Goal: Task Accomplishment & Management: Manage account settings

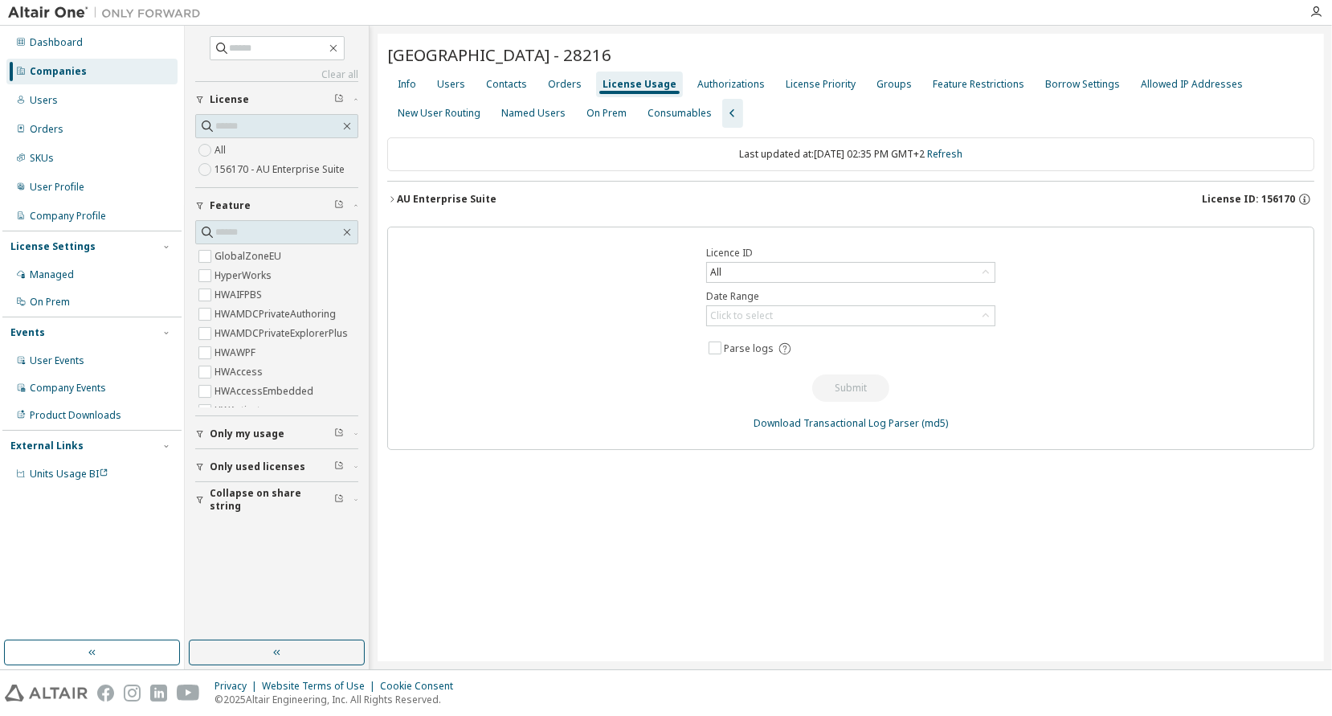
click at [629, 79] on div "License Usage" at bounding box center [640, 84] width 74 height 13
click at [552, 80] on div "Orders" at bounding box center [565, 84] width 34 height 13
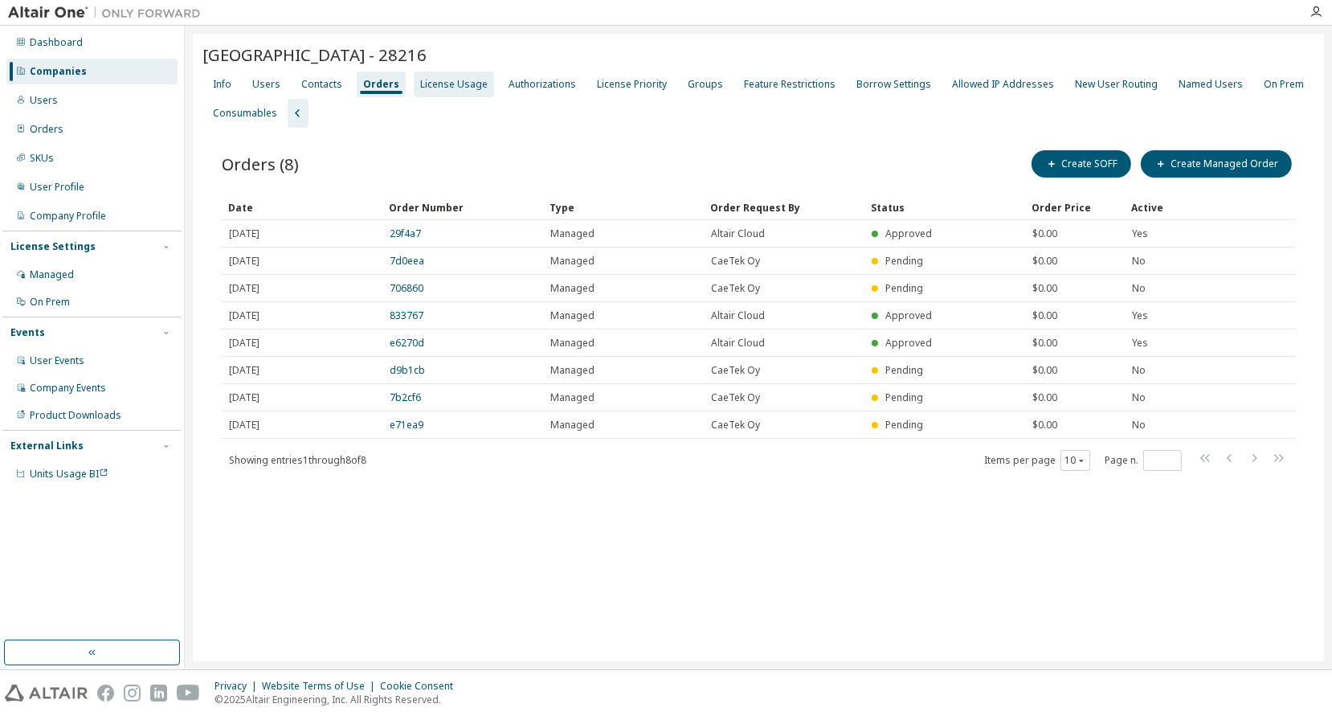
click at [450, 86] on div "License Usage" at bounding box center [454, 84] width 68 height 13
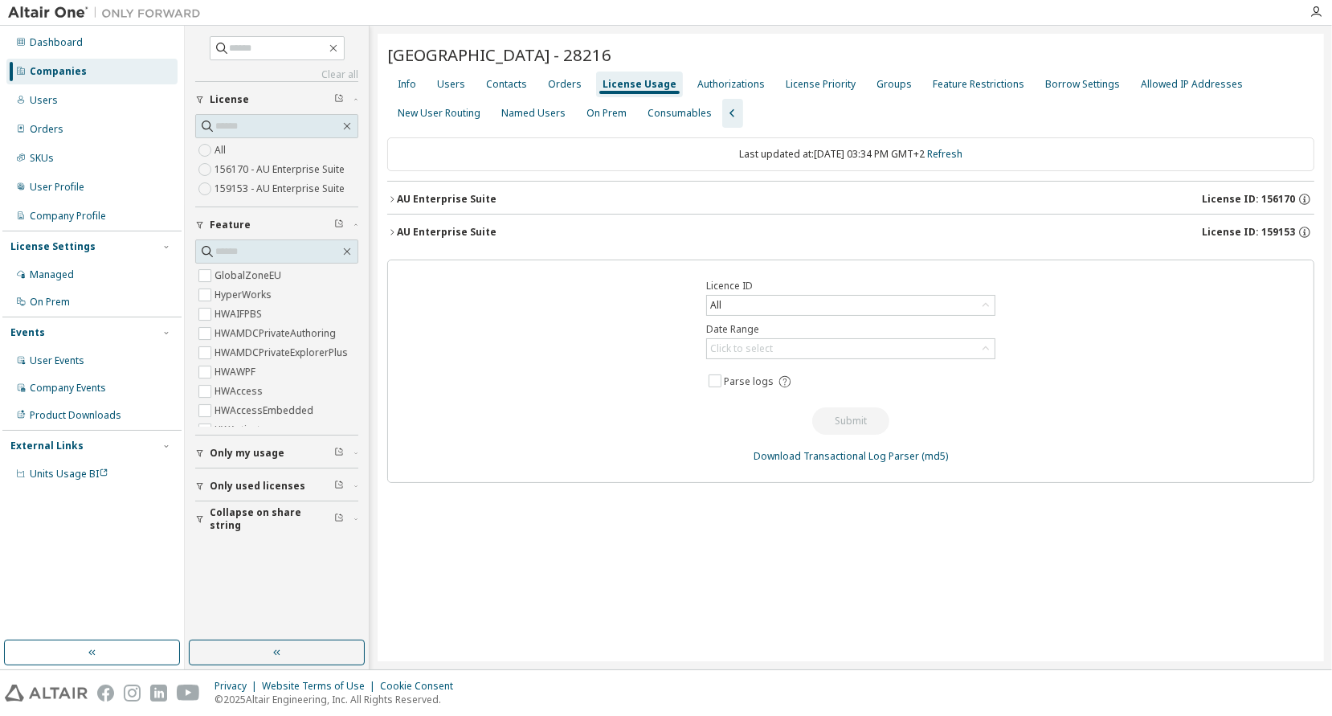
click at [391, 198] on icon "button" at bounding box center [392, 199] width 10 height 10
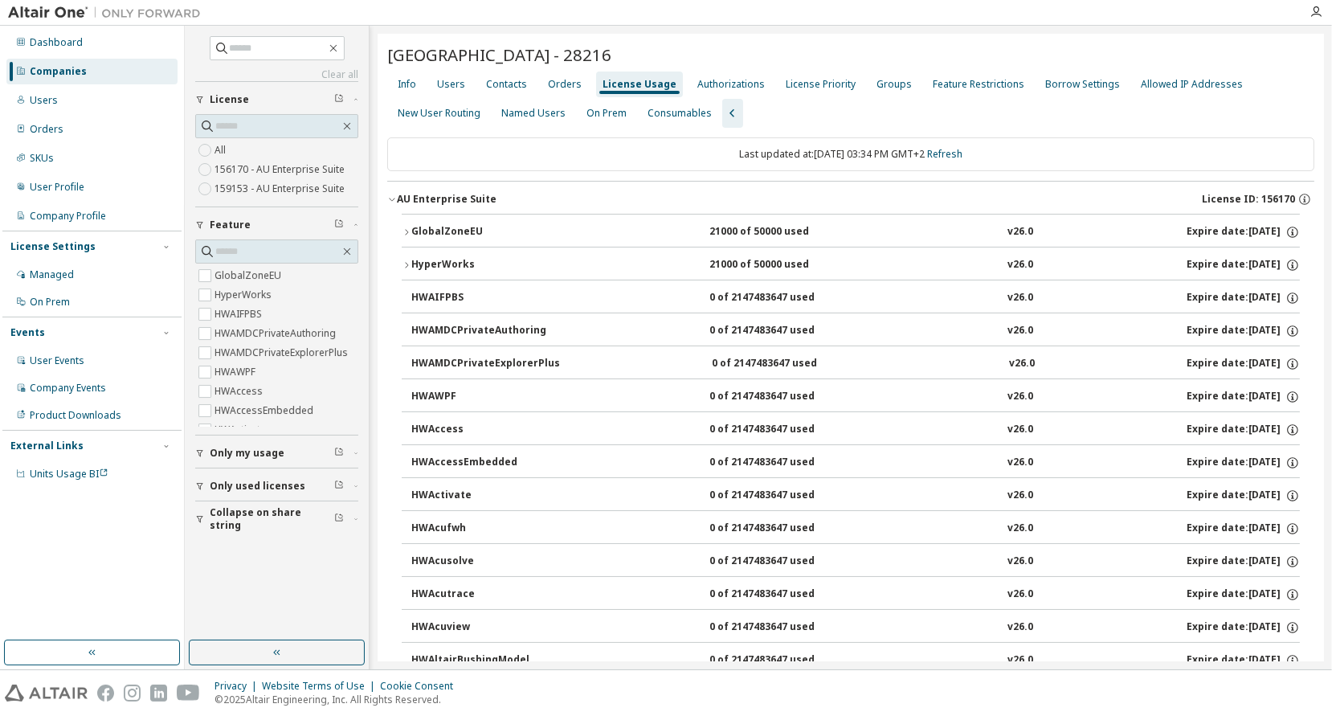
click at [393, 198] on icon "button" at bounding box center [392, 199] width 10 height 10
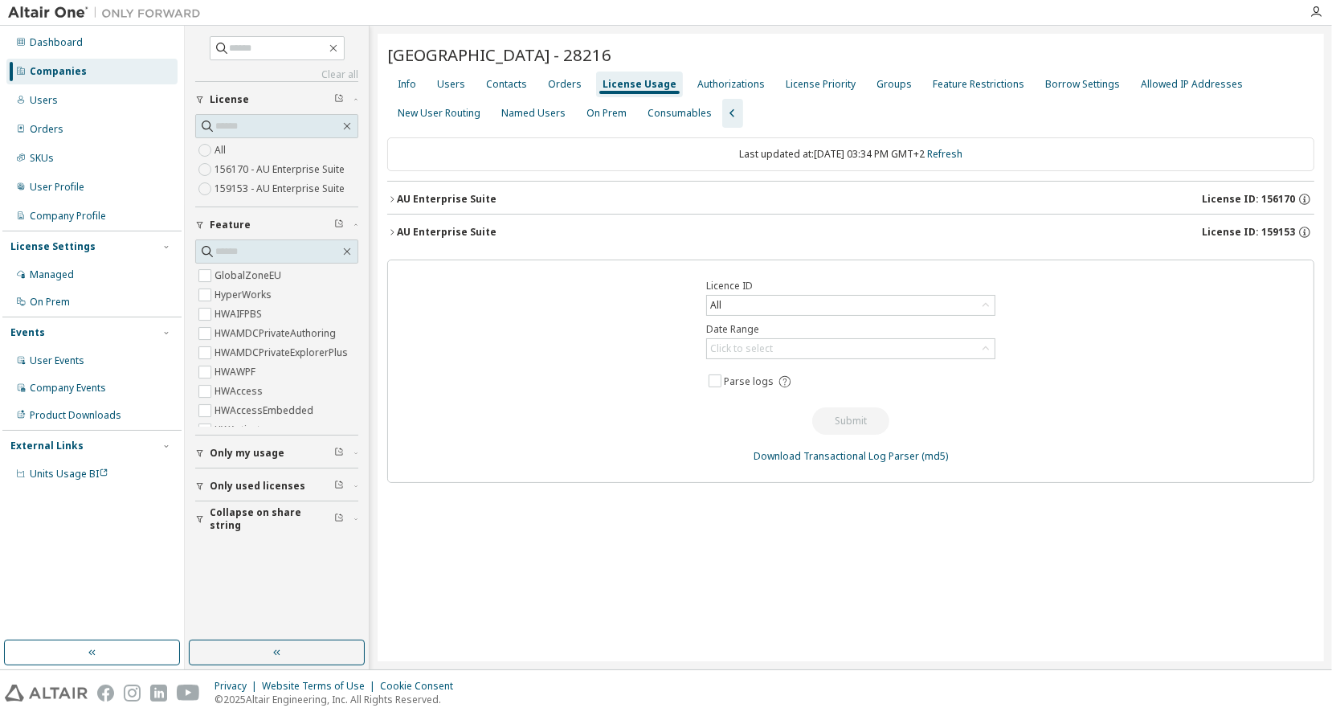
click at [389, 231] on icon "button" at bounding box center [392, 232] width 10 height 10
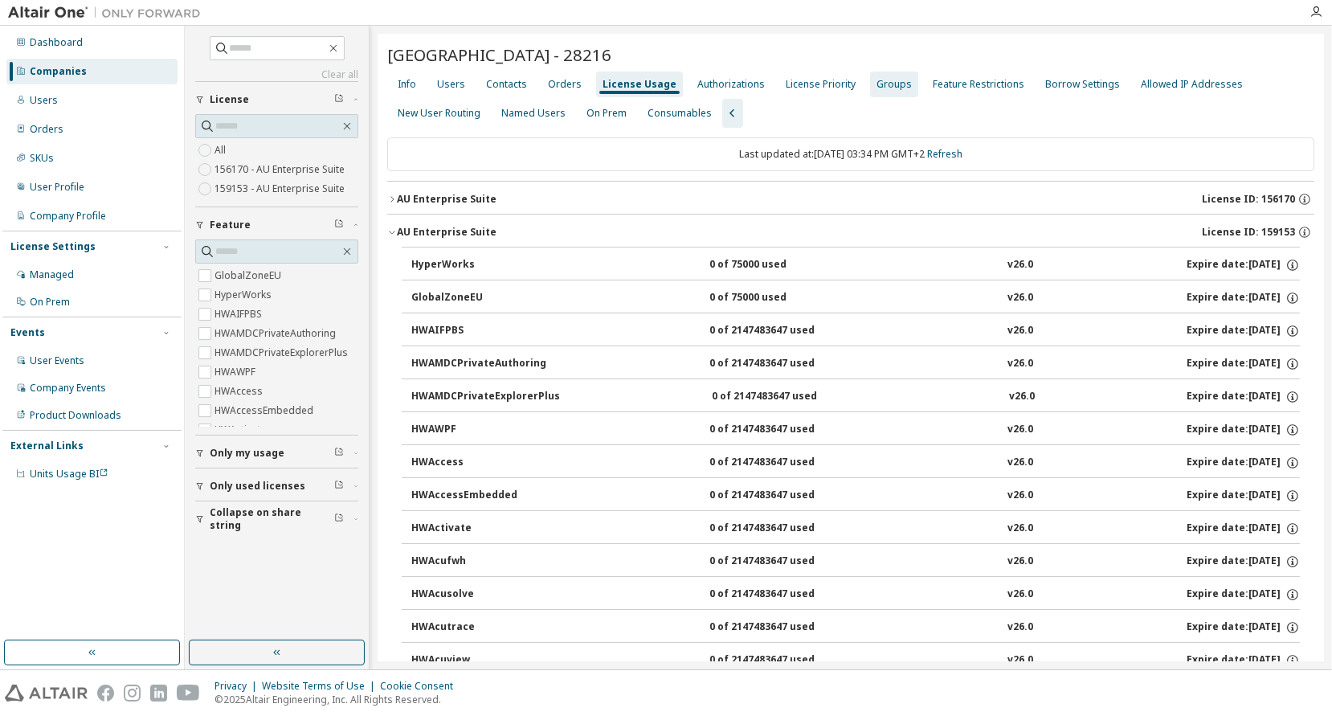
click at [877, 80] on div "Groups" at bounding box center [894, 84] width 35 height 13
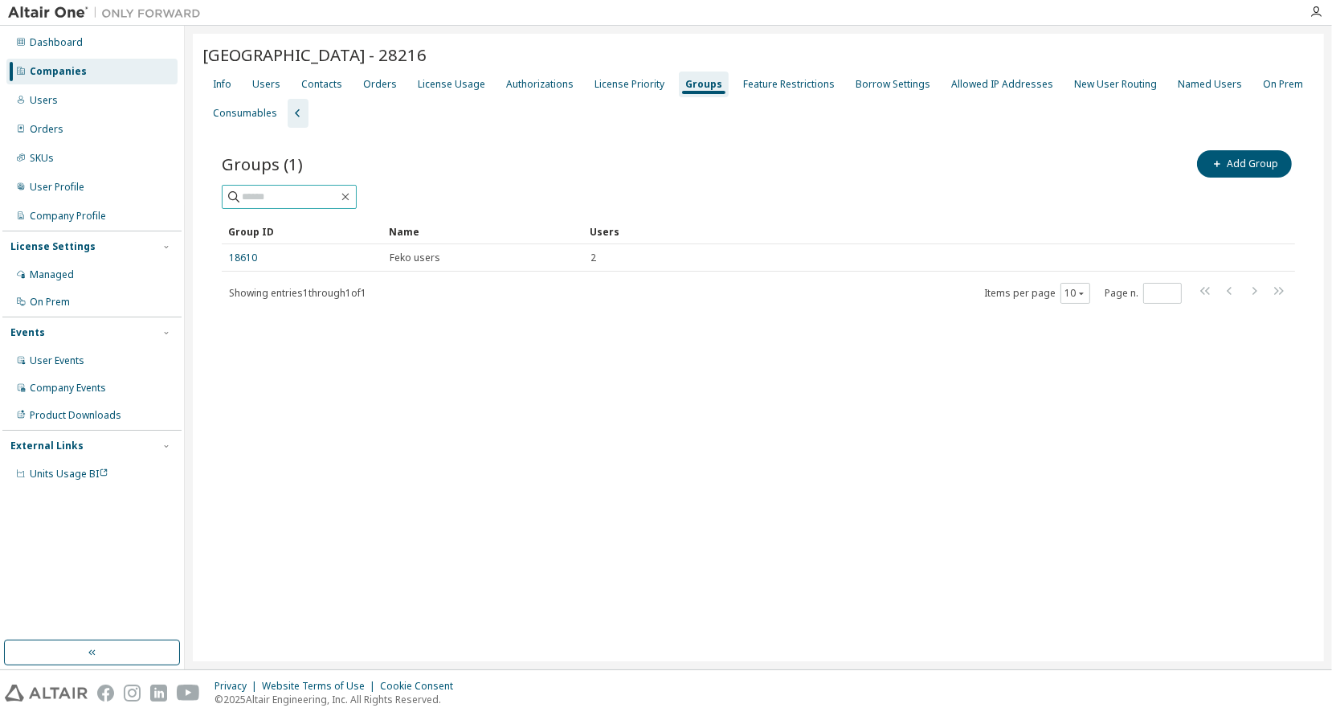
click at [305, 194] on input "text" at bounding box center [290, 197] width 96 height 16
click at [1242, 162] on button "Add Group" at bounding box center [1244, 163] width 95 height 27
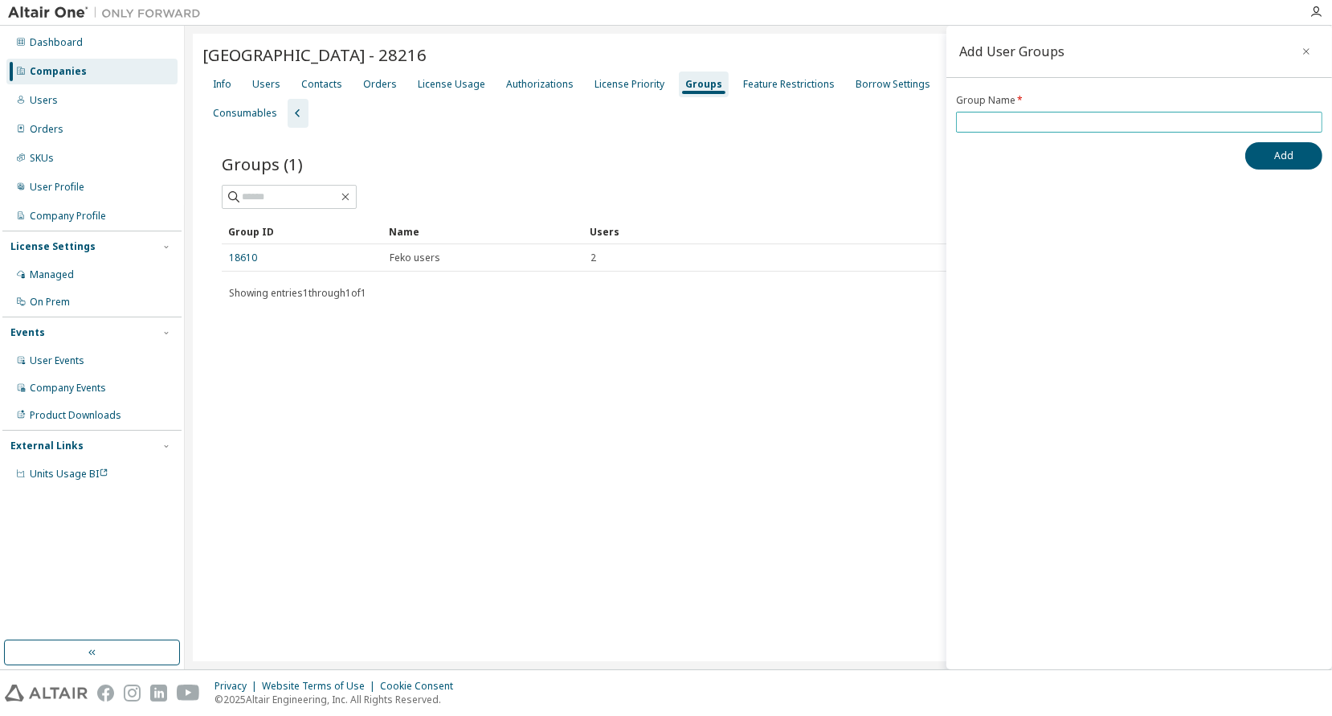
click at [993, 118] on input "text" at bounding box center [1139, 122] width 358 height 13
type input "*****"
click at [1246, 142] on button "Add" at bounding box center [1284, 155] width 77 height 27
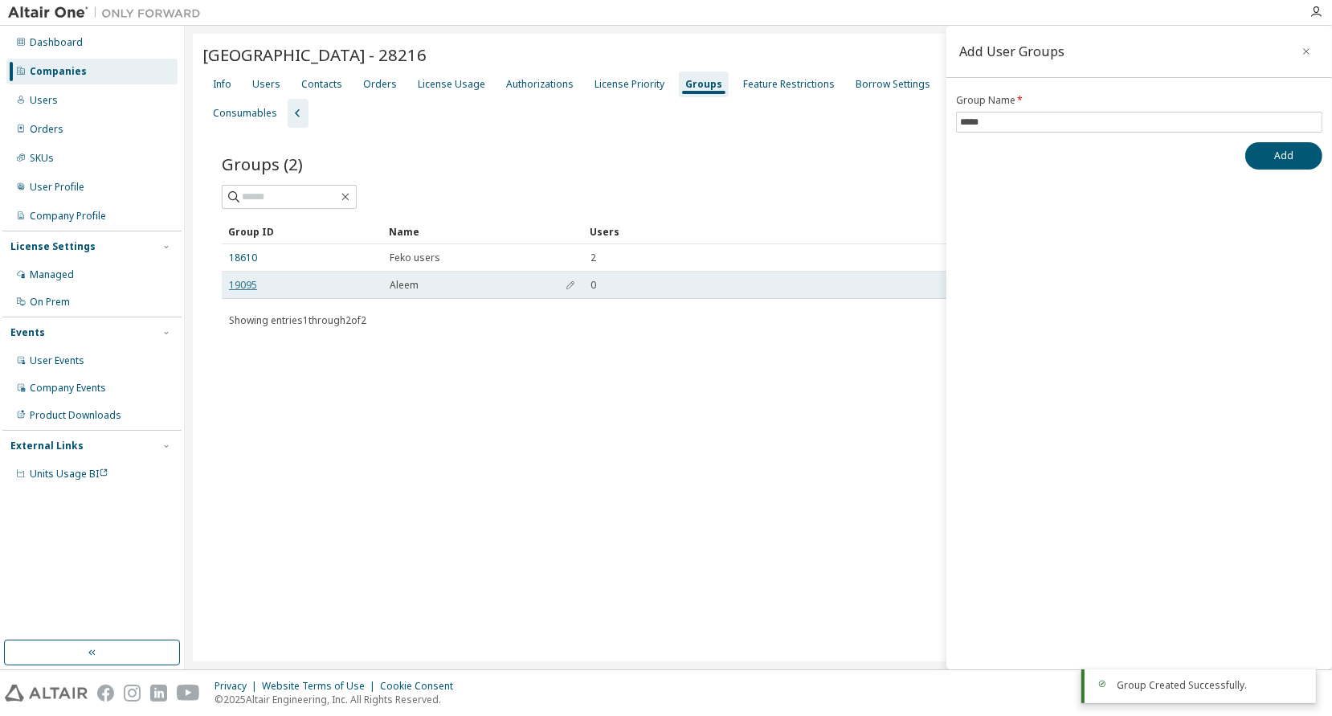
click at [235, 286] on link "19095" at bounding box center [243, 285] width 28 height 13
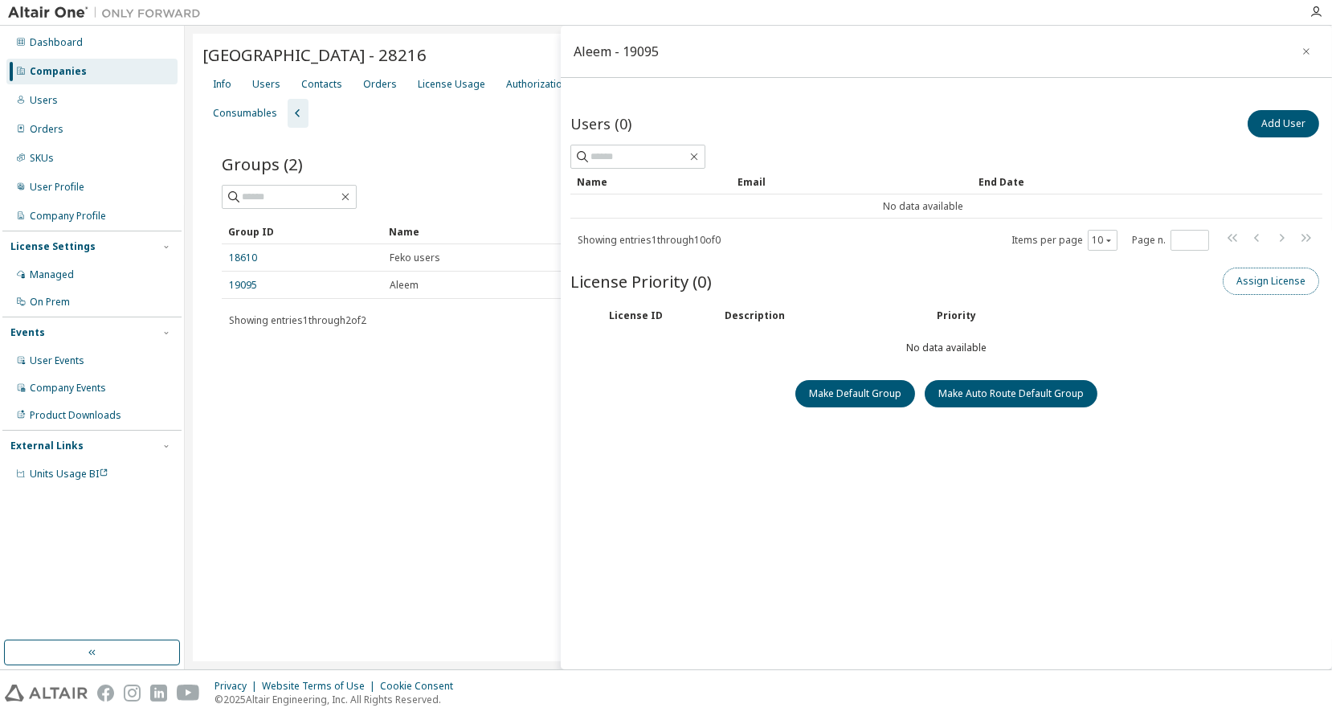
click at [1276, 278] on button "Assign License" at bounding box center [1271, 281] width 96 height 27
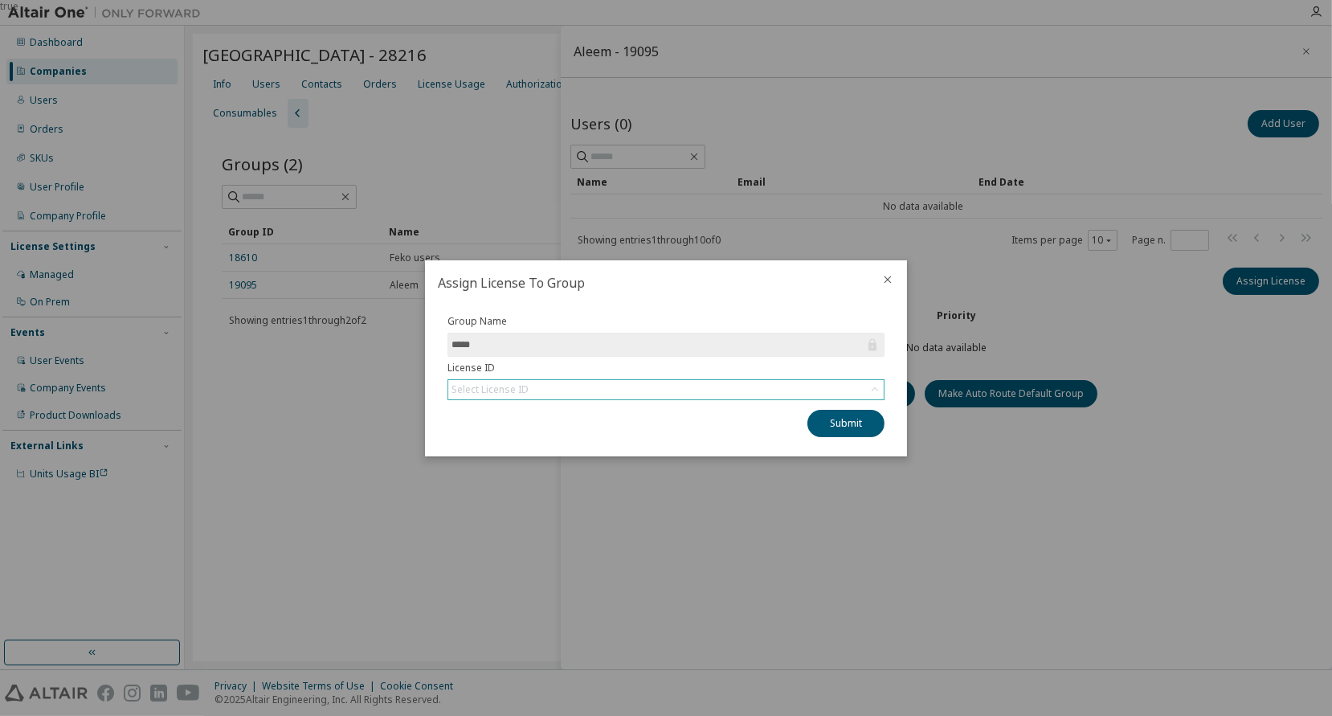
click at [873, 388] on icon at bounding box center [875, 390] width 16 height 16
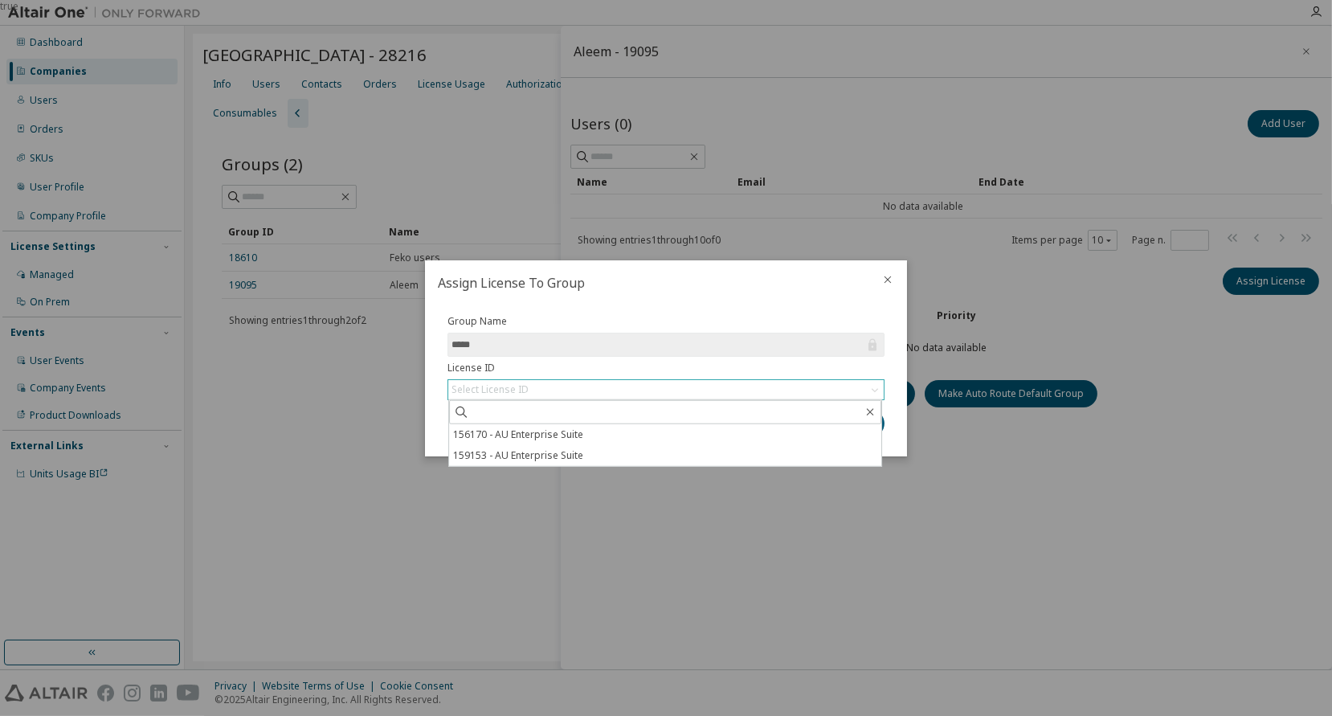
click at [830, 176] on div "true" at bounding box center [666, 358] width 1332 height 716
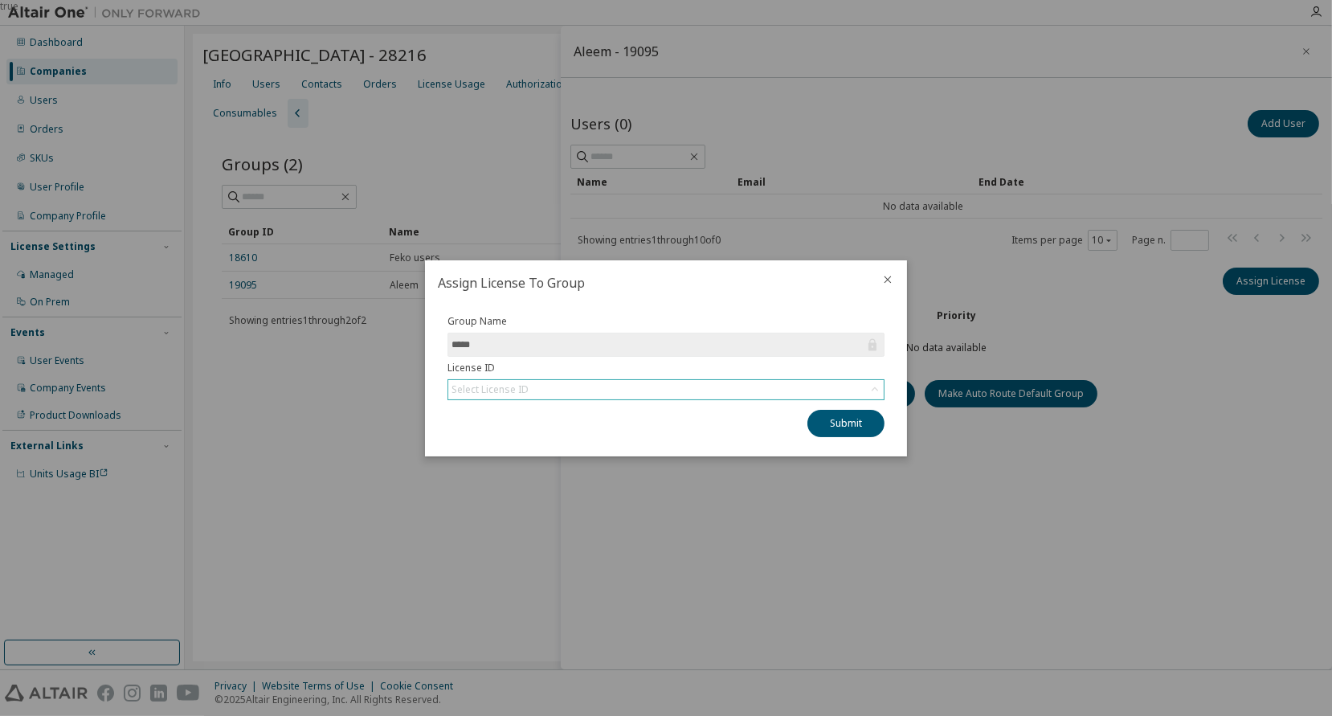
click at [887, 274] on icon "close" at bounding box center [888, 279] width 13 height 13
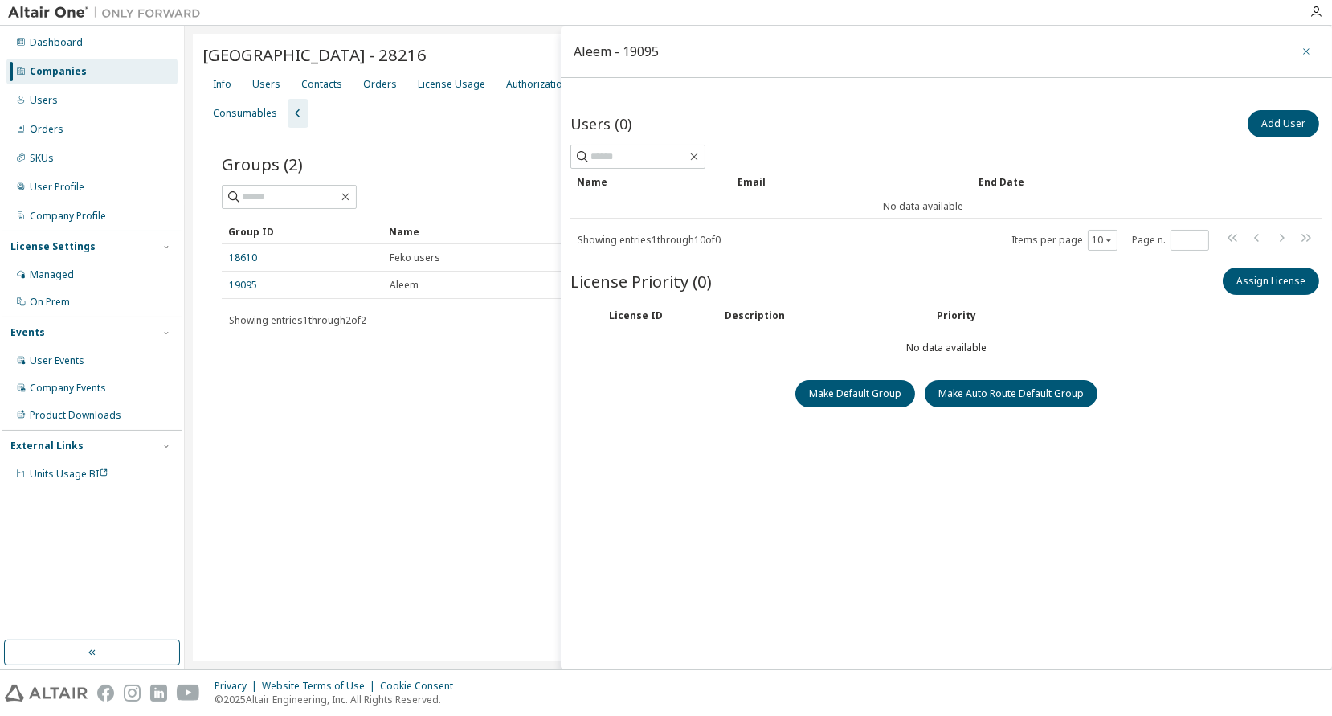
click at [1301, 48] on icon "button" at bounding box center [1306, 51] width 11 height 13
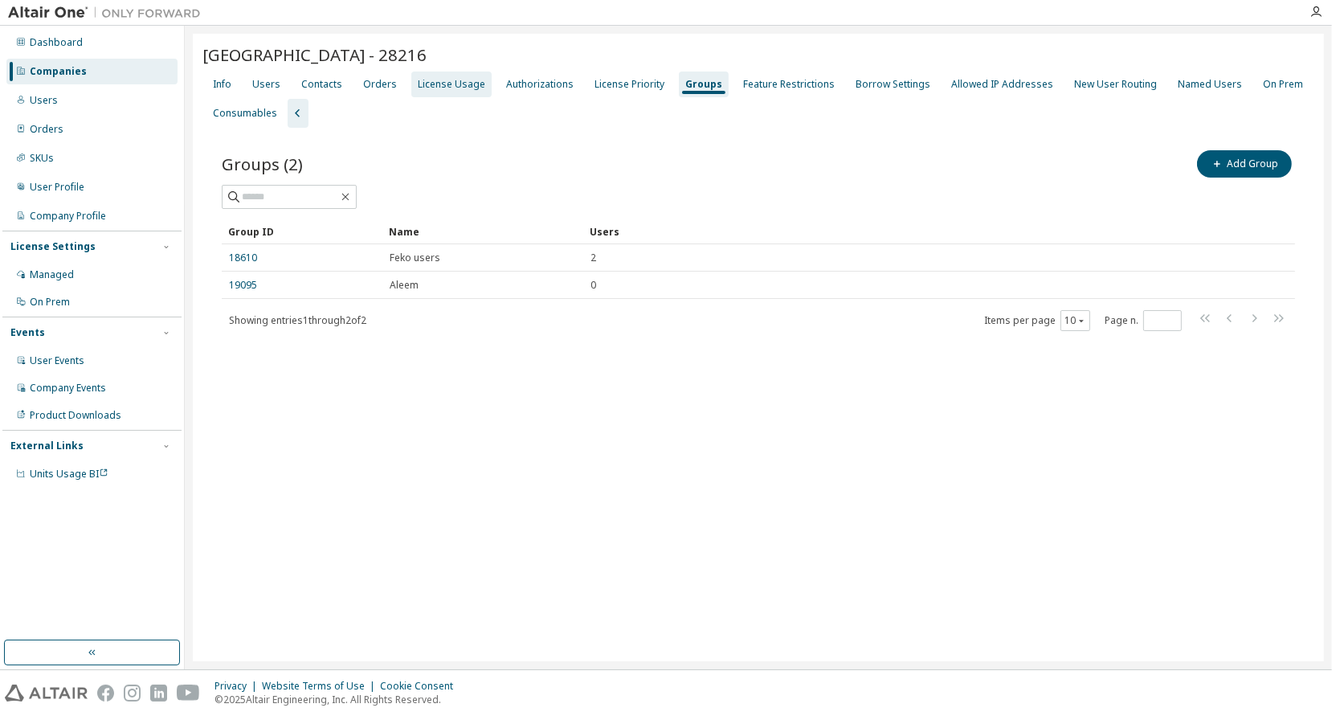
click at [456, 79] on div "License Usage" at bounding box center [452, 84] width 68 height 13
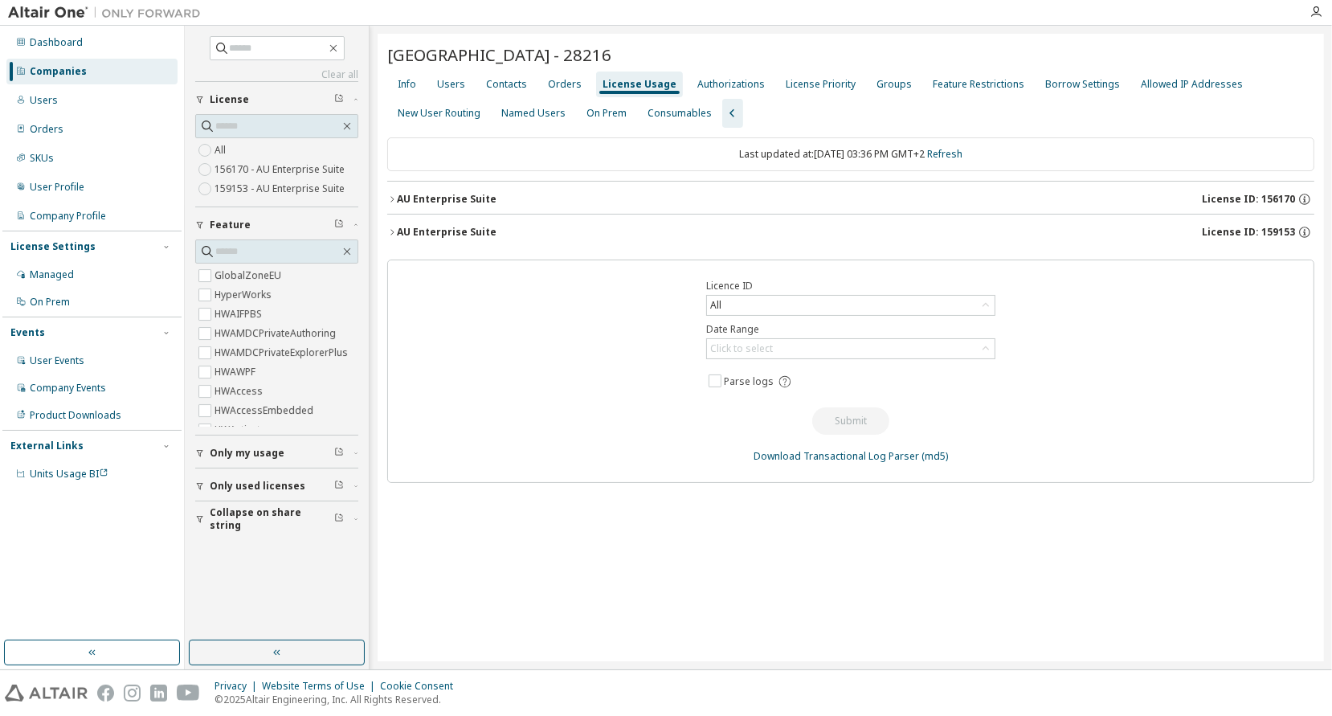
click at [389, 227] on icon "button" at bounding box center [392, 232] width 10 height 10
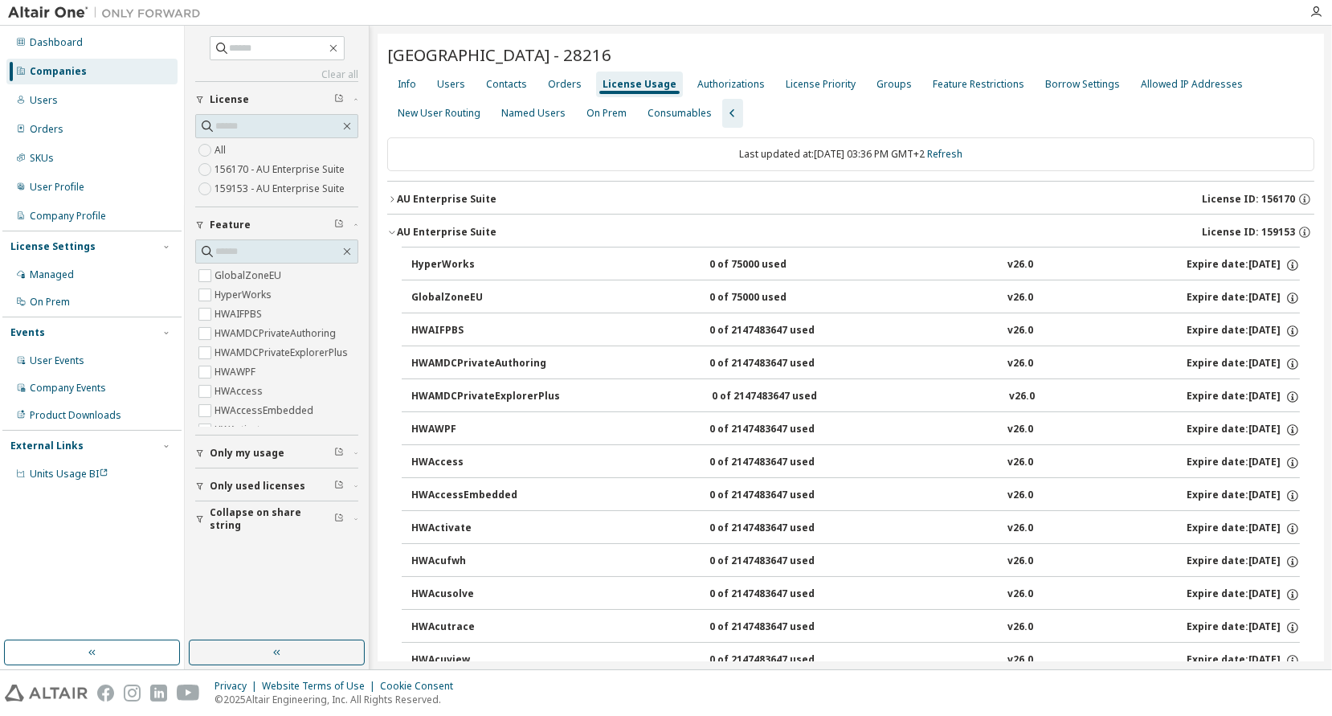
click at [389, 227] on span "button" at bounding box center [392, 232] width 10 height 10
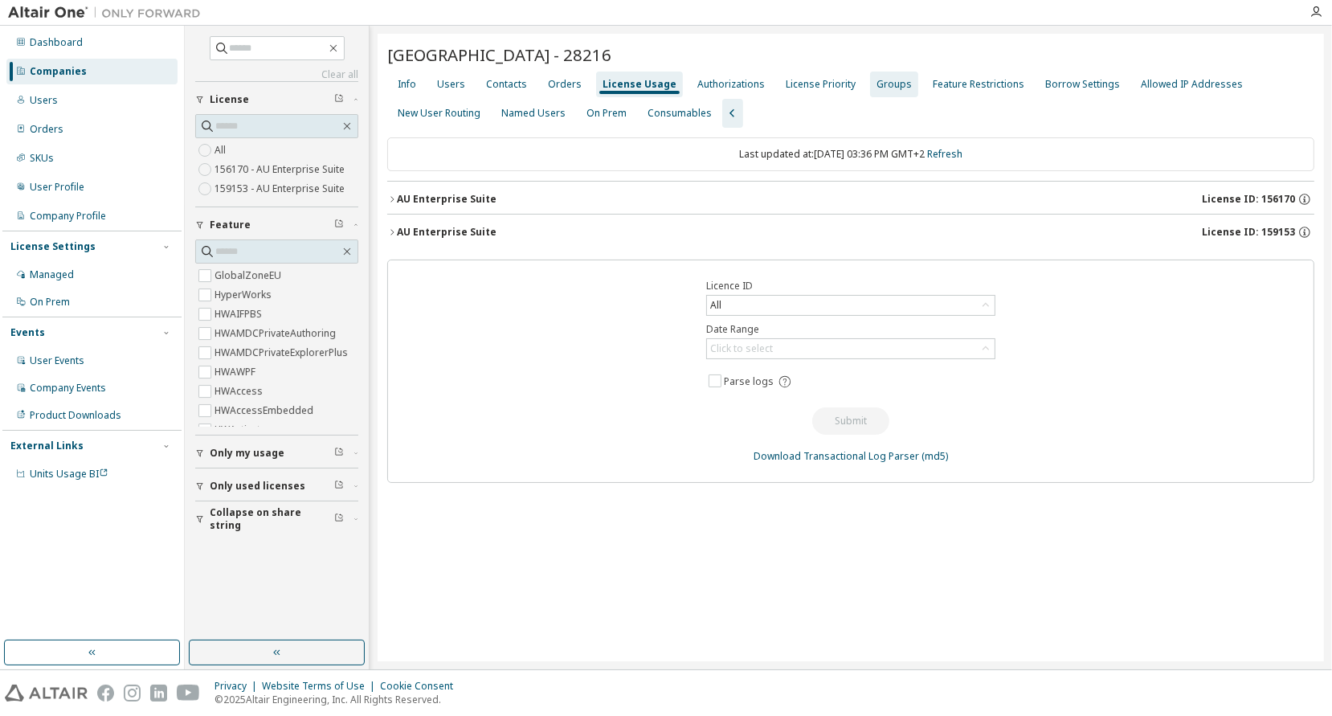
click at [877, 80] on div "Groups" at bounding box center [894, 84] width 35 height 13
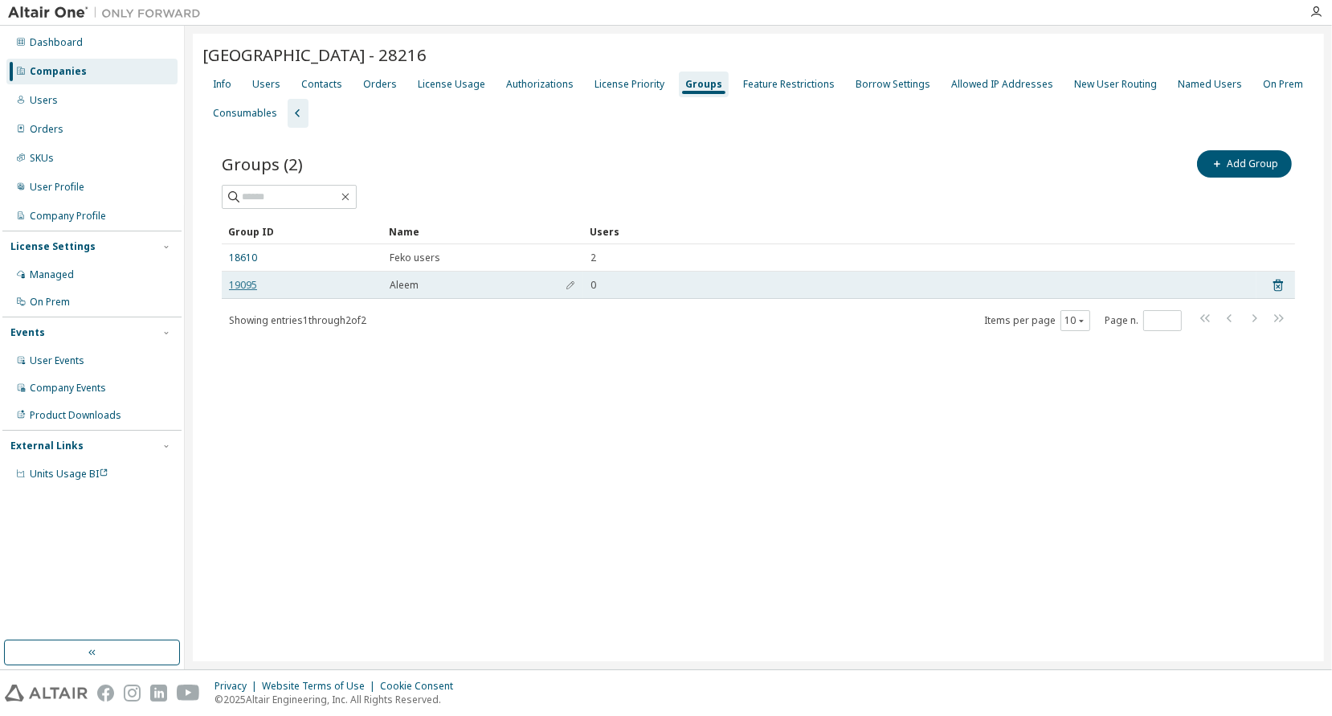
click at [236, 280] on link "19095" at bounding box center [243, 285] width 28 height 13
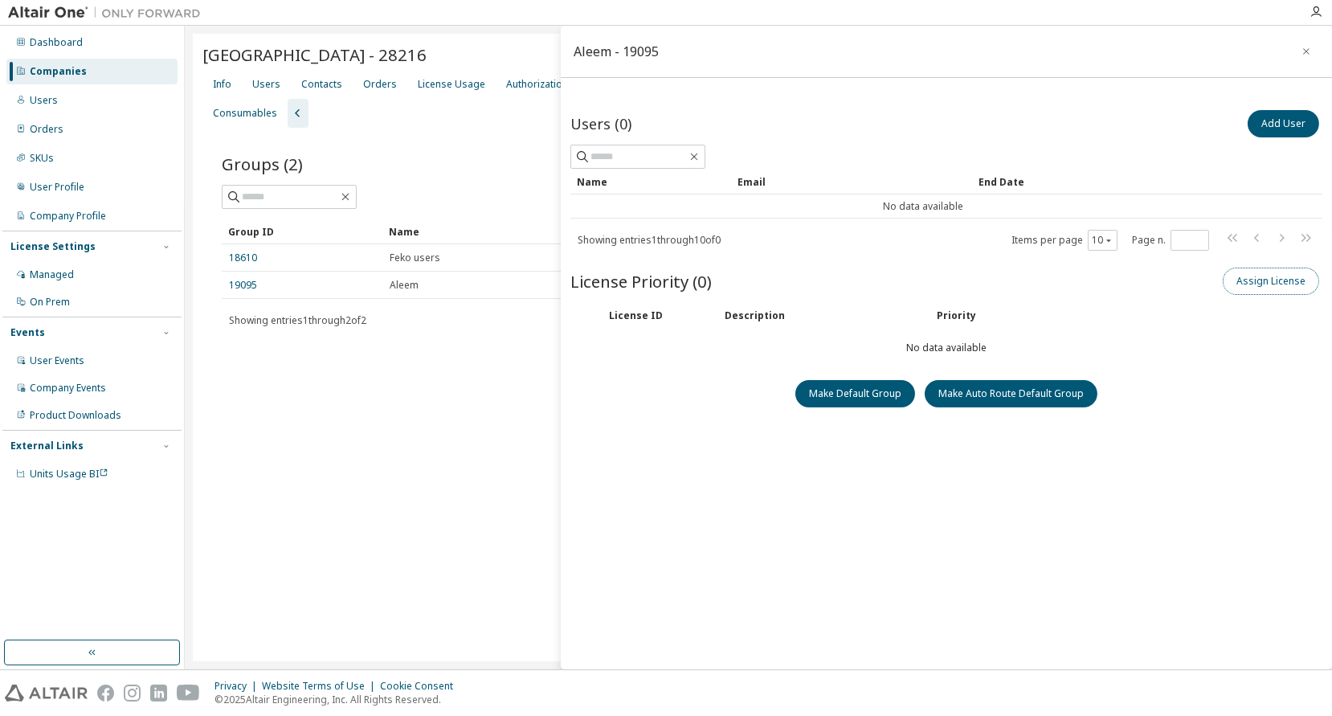
click at [1284, 280] on button "Assign License" at bounding box center [1271, 281] width 96 height 27
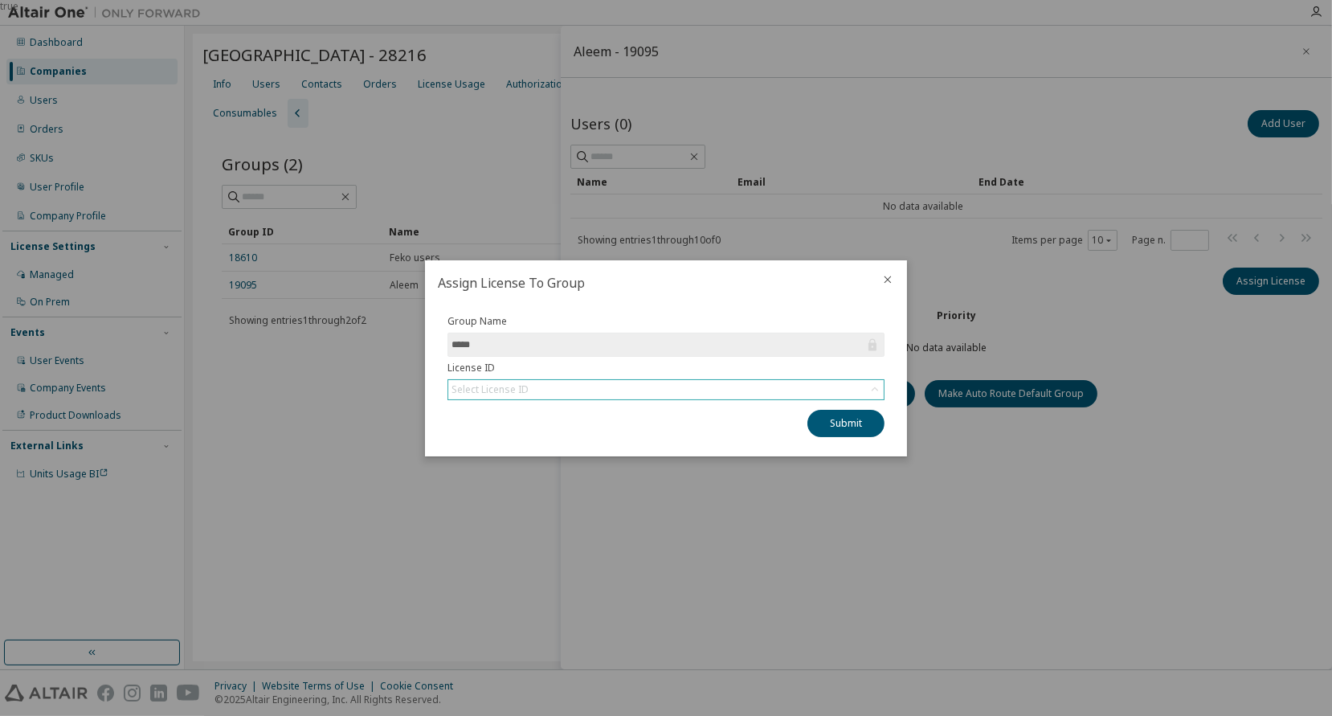
click at [657, 388] on div "Select License ID" at bounding box center [666, 389] width 436 height 19
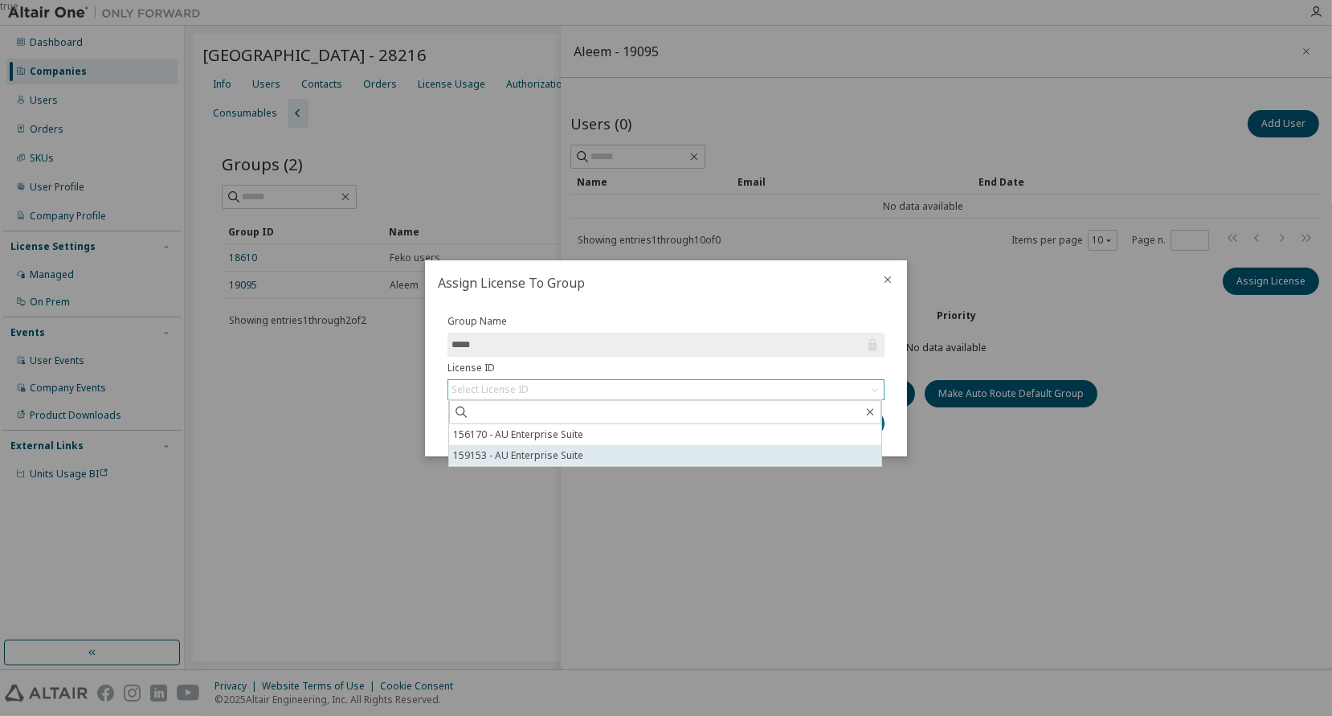
click at [501, 454] on li "159153 - AU Enterprise Suite" at bounding box center [665, 454] width 432 height 21
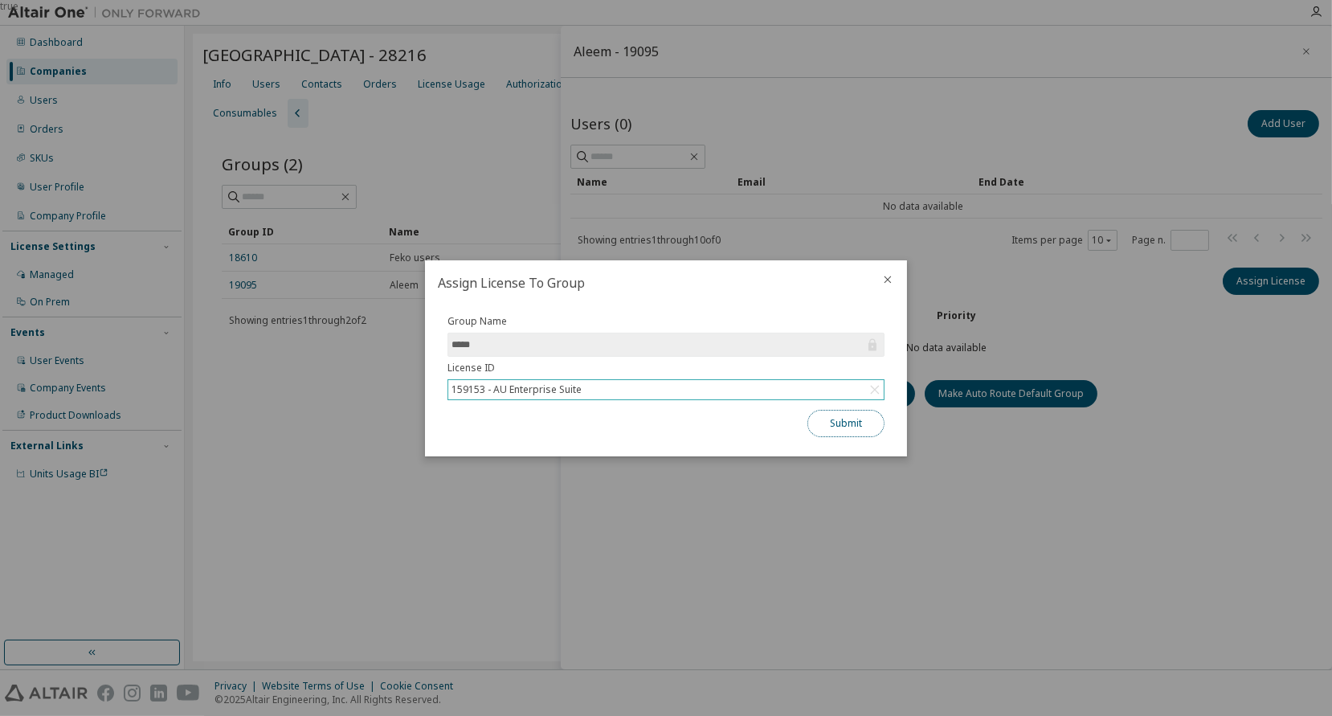
click at [833, 424] on button "Submit" at bounding box center [846, 423] width 77 height 27
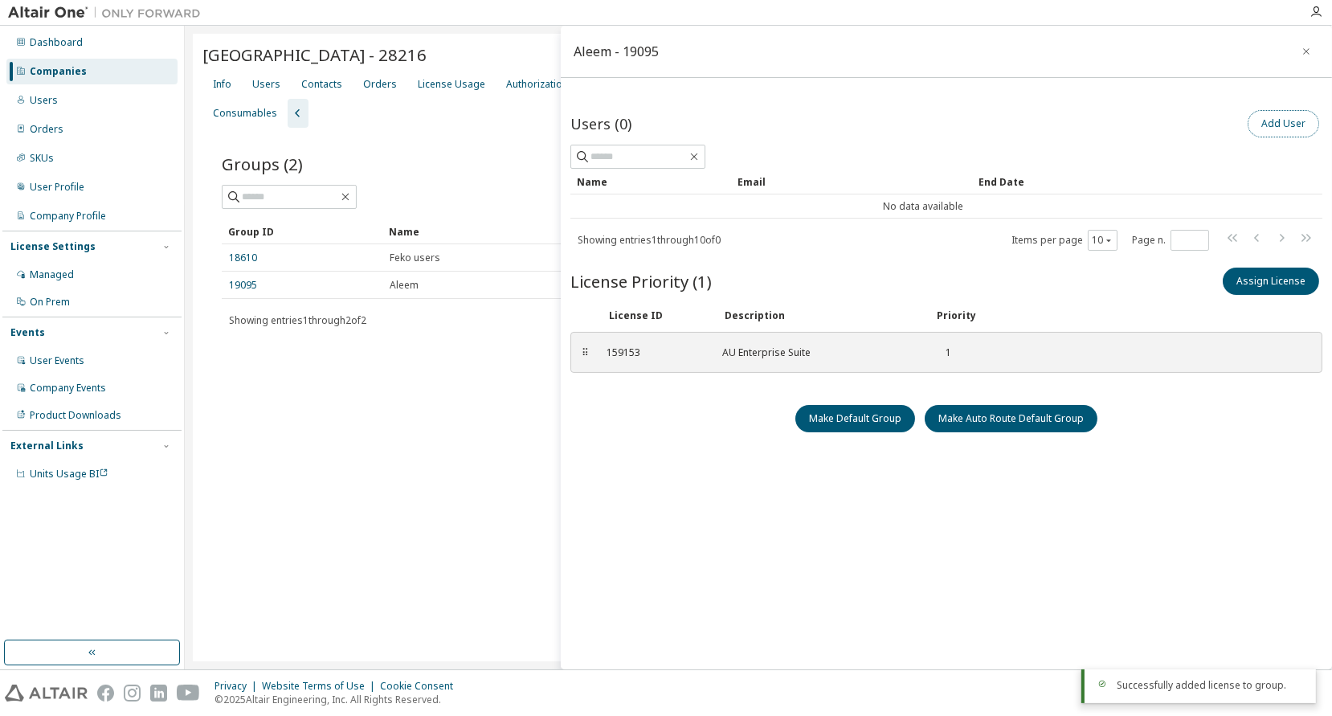
click at [1284, 128] on button "Add User" at bounding box center [1284, 123] width 72 height 27
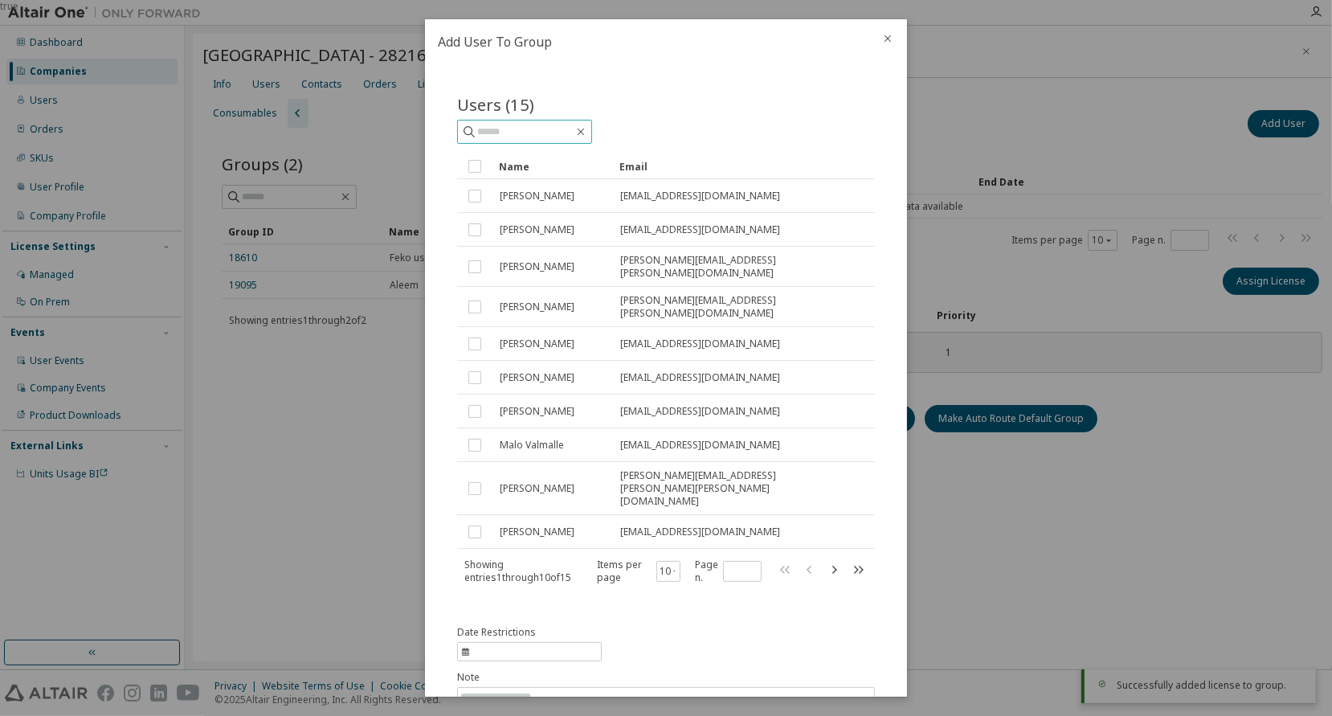
click at [503, 124] on input "text" at bounding box center [525, 132] width 96 height 16
paste input "**********"
type input "**********"
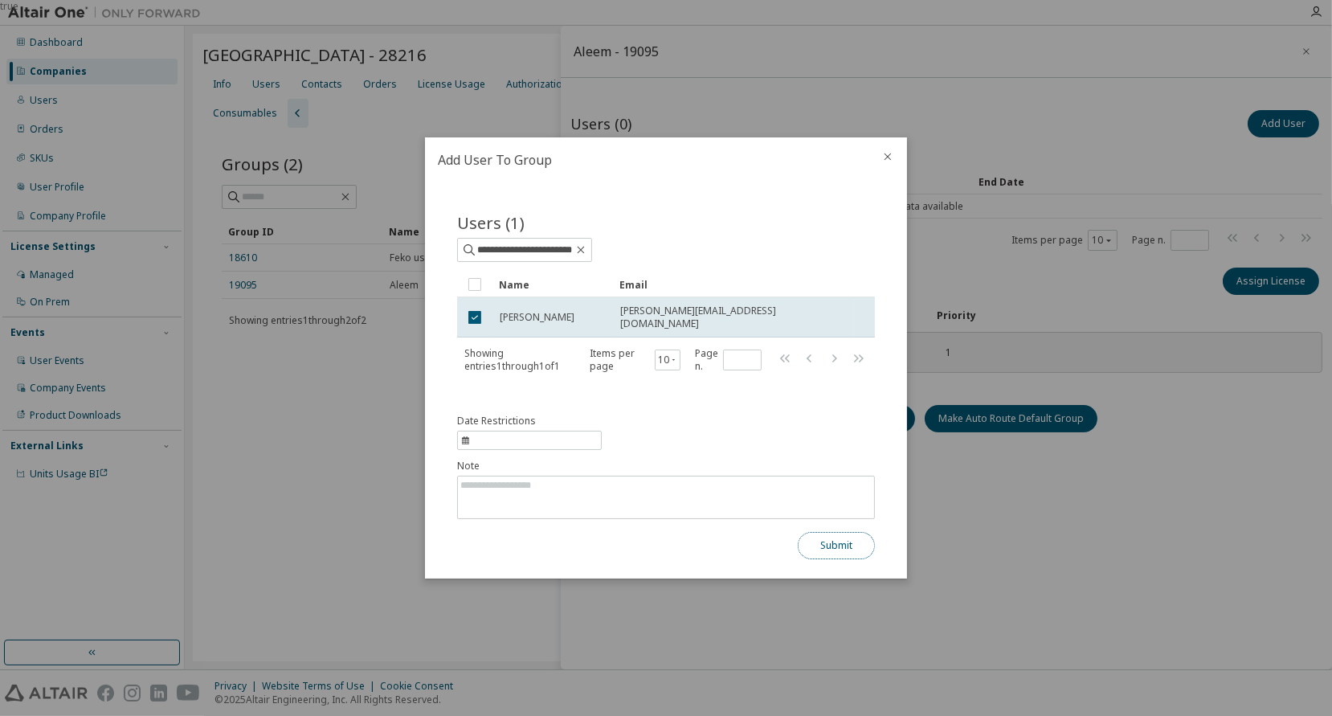
click at [843, 551] on button "Submit" at bounding box center [836, 545] width 77 height 27
